Goal: Task Accomplishment & Management: Manage account settings

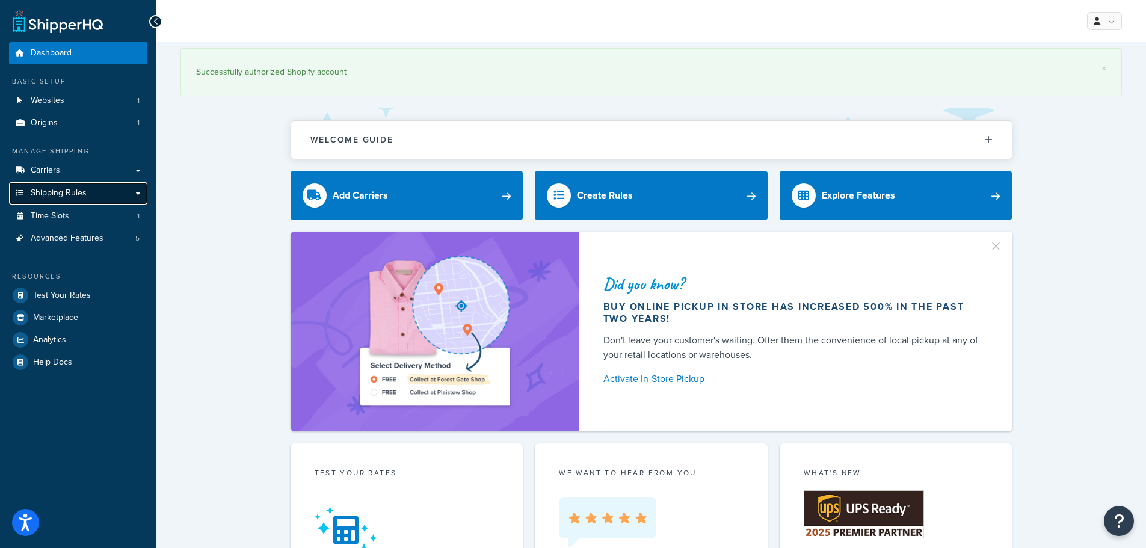
click at [65, 193] on span "Shipping Rules" at bounding box center [59, 193] width 56 height 10
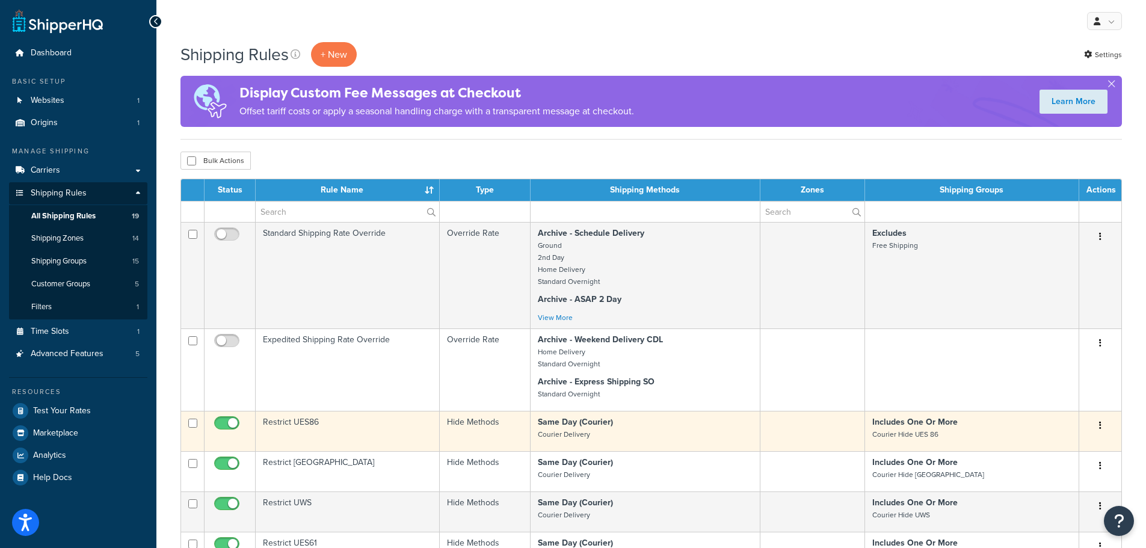
click at [297, 426] on td "Restrict UES86" at bounding box center [348, 431] width 184 height 40
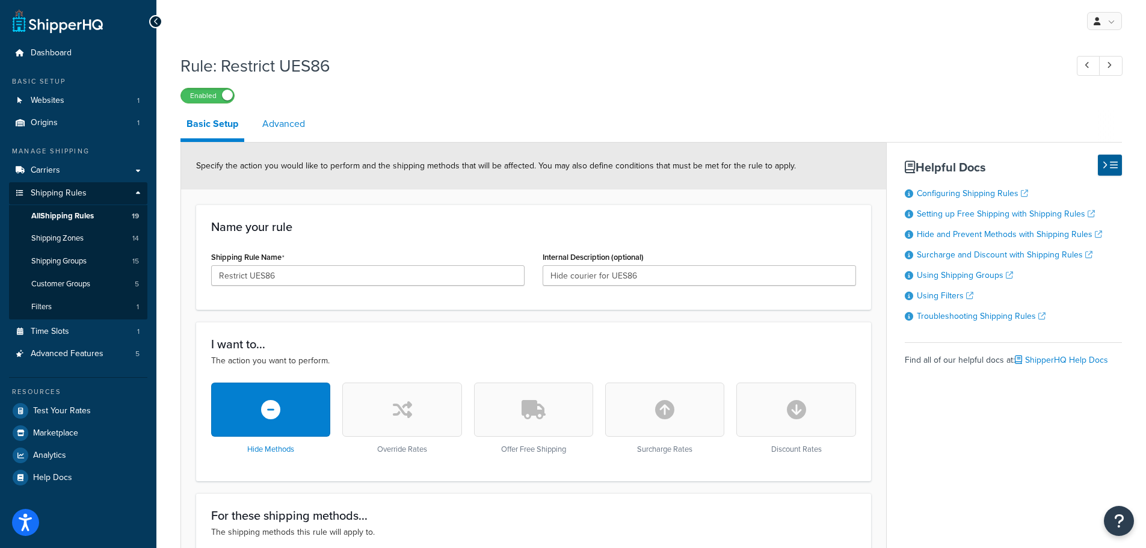
click at [289, 129] on link "Advanced" at bounding box center [283, 124] width 55 height 29
